Goal: Communication & Community: Answer question/provide support

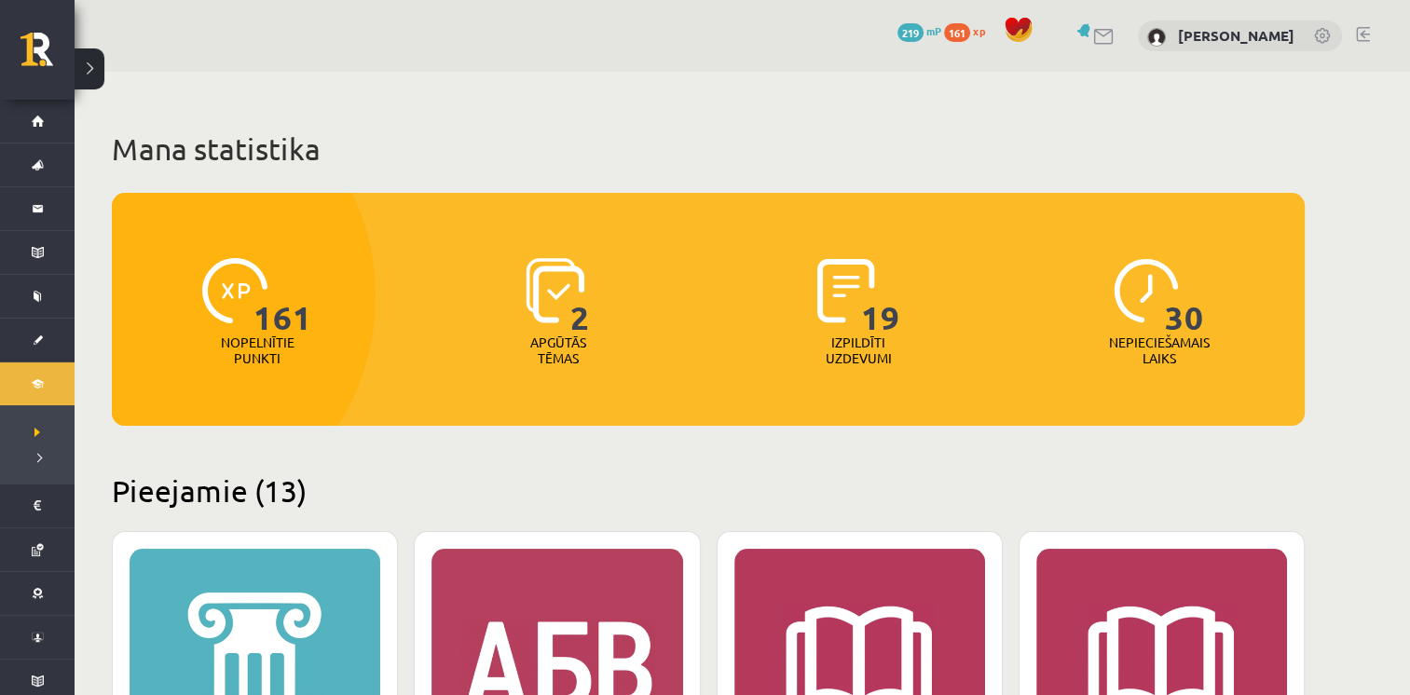
click at [1111, 32] on link at bounding box center [1104, 37] width 22 height 16
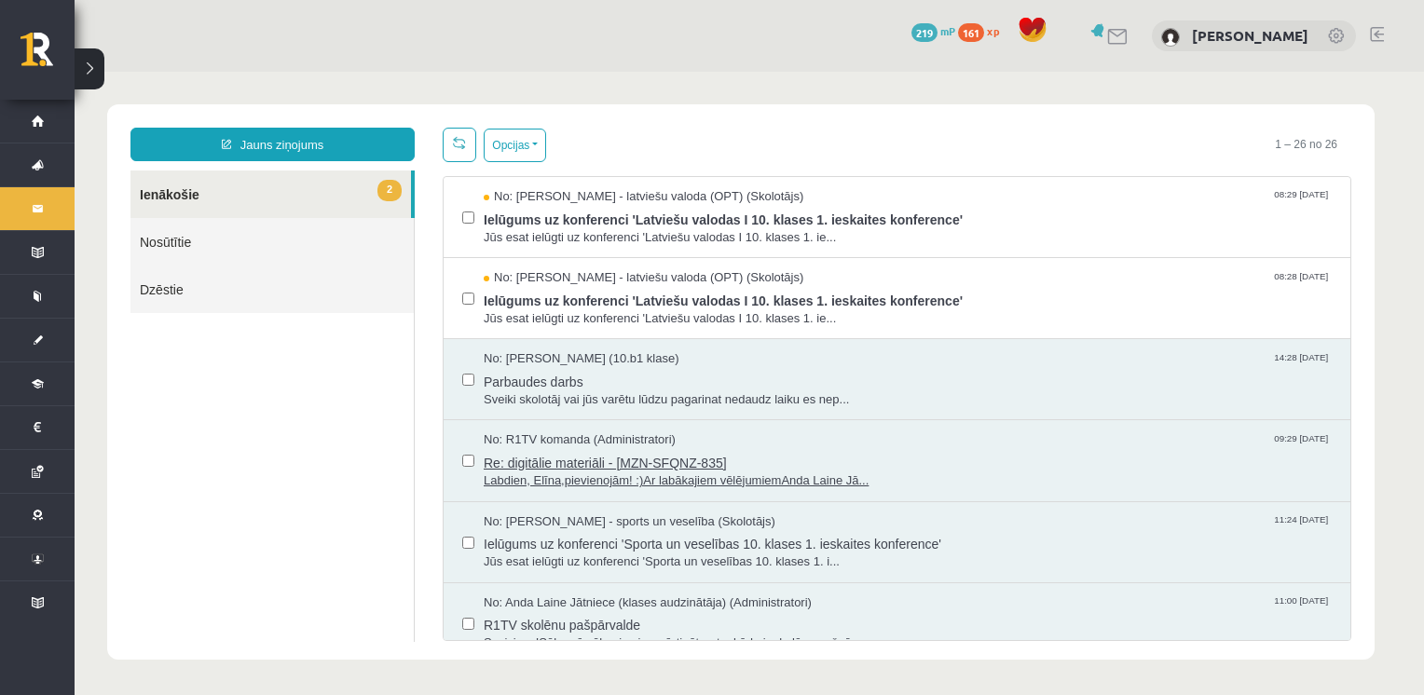
click at [805, 472] on span "Labdien, Elīna,pievienojām! :)Ar labākajiem vēlējumiemAnda Laine Jā..." at bounding box center [908, 481] width 848 height 18
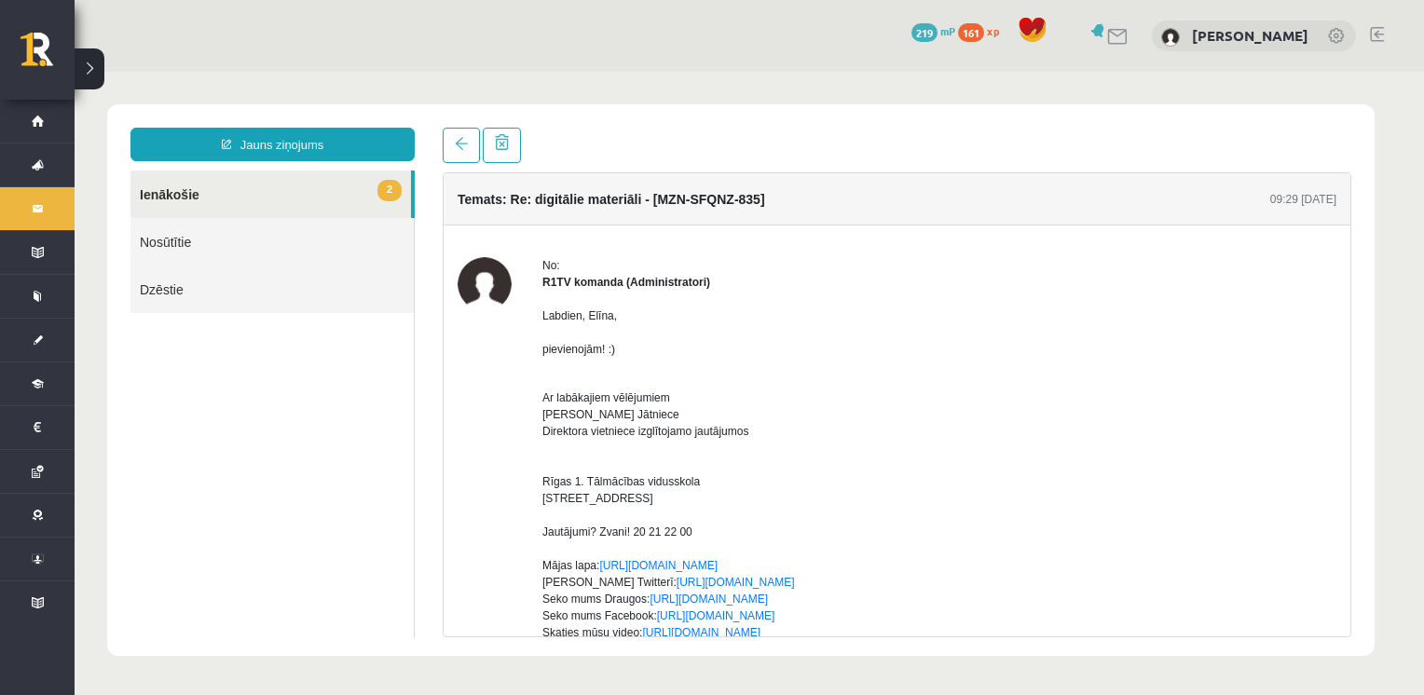
click at [393, 190] on span "2" at bounding box center [389, 190] width 24 height 21
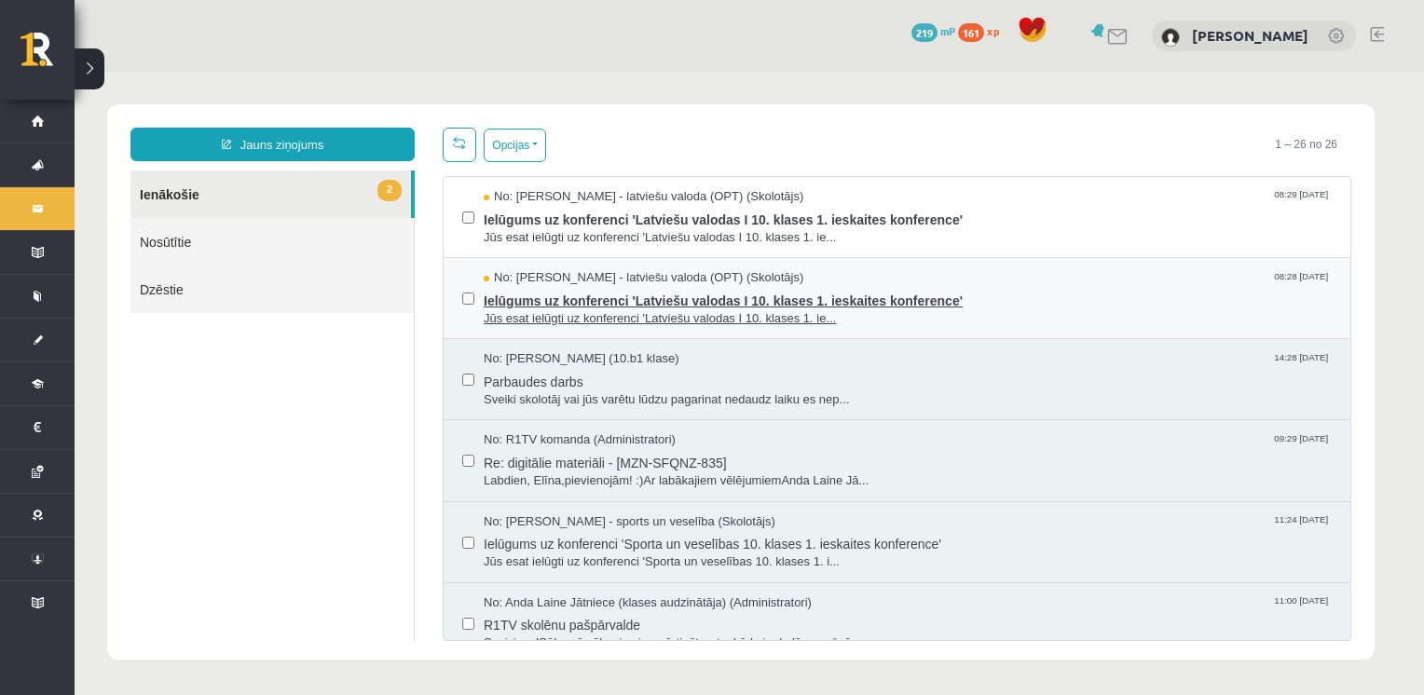
click at [801, 317] on span "Jūs esat ielūgti uz konferenci 'Latviešu valodas I 10. klases 1. ie..." at bounding box center [908, 319] width 848 height 18
click at [1091, 287] on span "Ielūgums uz konferenci 'Latviešu valodas I 10. klases 1. ieskaites konference'" at bounding box center [908, 298] width 848 height 23
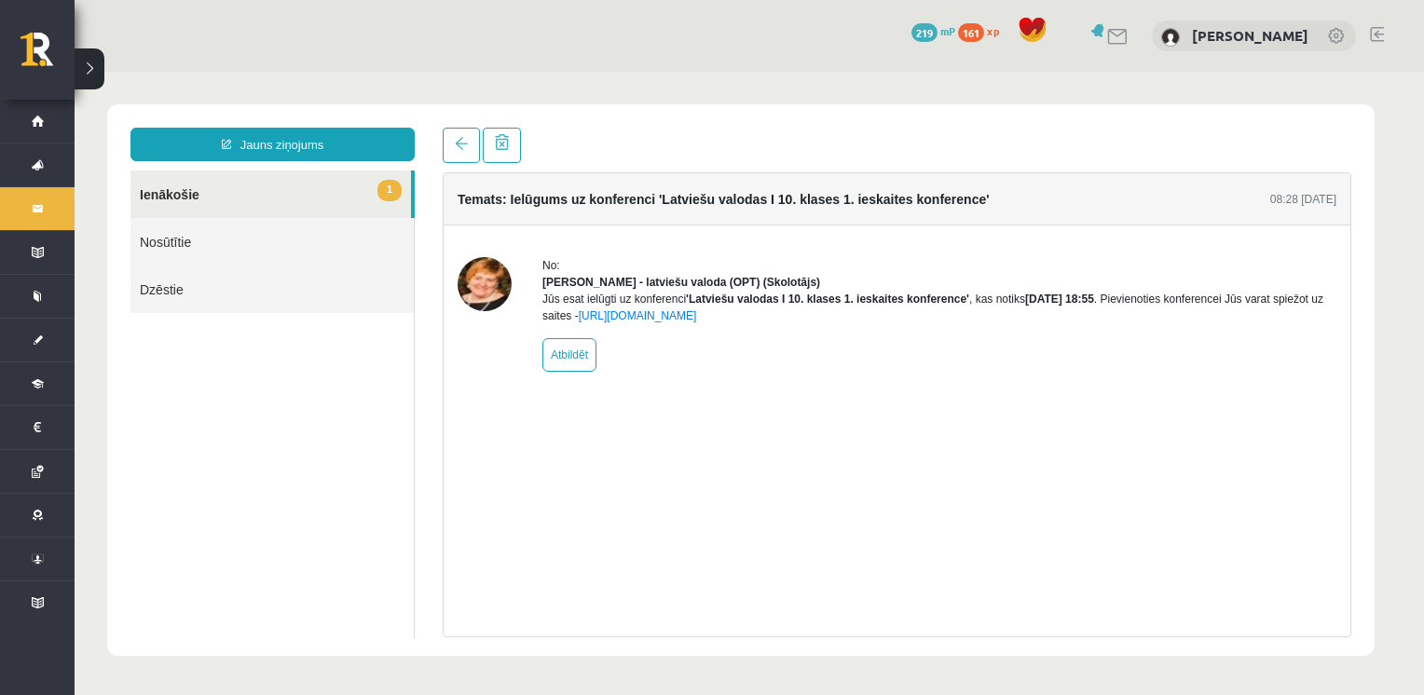
click at [398, 191] on span "1" at bounding box center [389, 190] width 24 height 21
click at [388, 184] on span "1" at bounding box center [389, 190] width 24 height 21
click at [182, 190] on link "1 Ienākošie" at bounding box center [270, 195] width 280 height 48
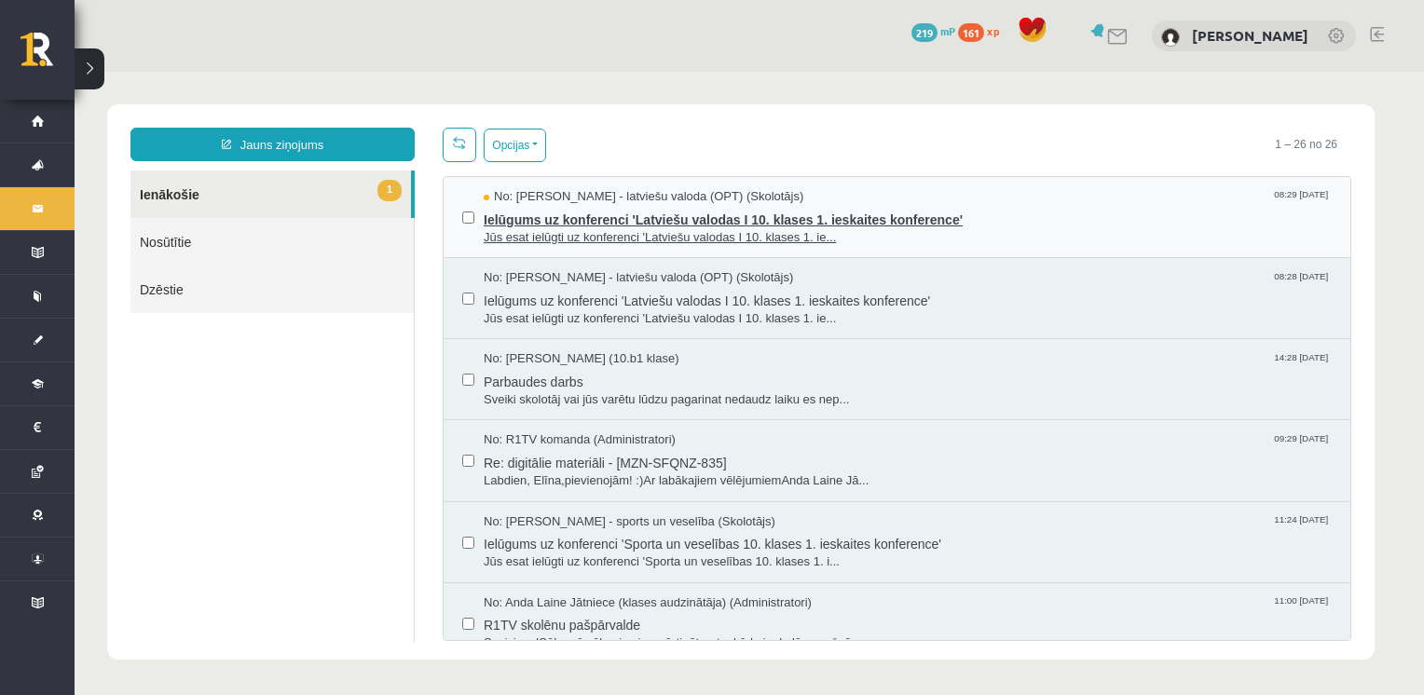
click at [1238, 219] on span "Ielūgums uz konferenci 'Latviešu valodas I 10. klases 1. ieskaites konference'" at bounding box center [908, 217] width 848 height 23
